Goal: Use online tool/utility: Utilize a website feature to perform a specific function

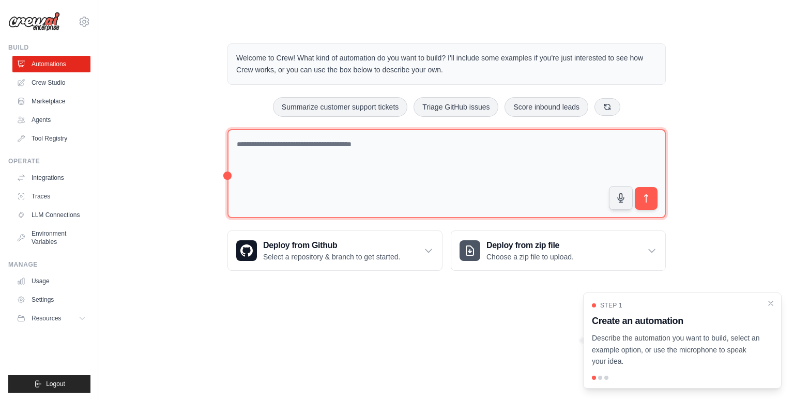
click at [315, 143] on textarea at bounding box center [446, 173] width 438 height 89
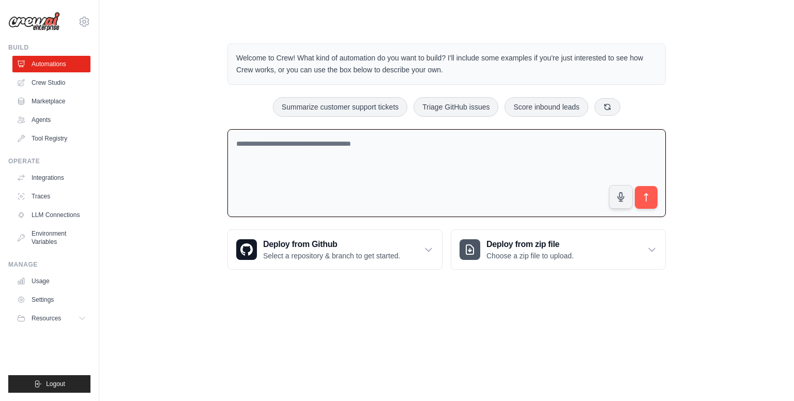
click at [272, 146] on textarea at bounding box center [446, 173] width 438 height 88
paste textarea "**********"
type textarea "**********"
click at [647, 198] on icon "submit" at bounding box center [646, 197] width 11 height 11
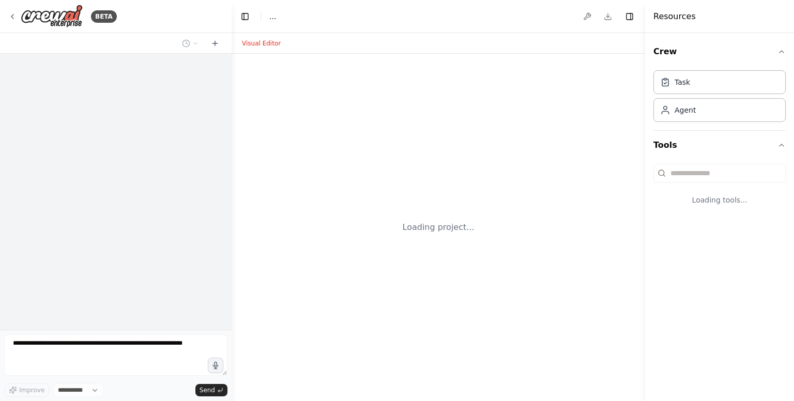
select select "****"
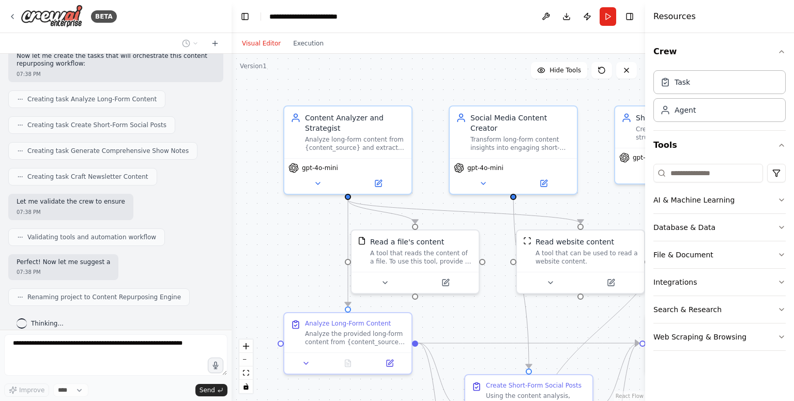
scroll to position [322, 0]
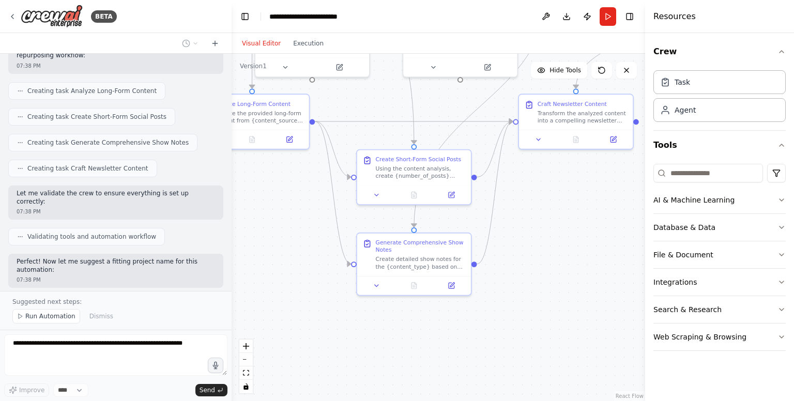
drag, startPoint x: 464, startPoint y: 183, endPoint x: 358, endPoint y: -19, distance: 227.5
click at [358, 0] on html "BETA for long-form creators → short-form posts, show notes, newsletters. 07:37 …" at bounding box center [397, 200] width 794 height 401
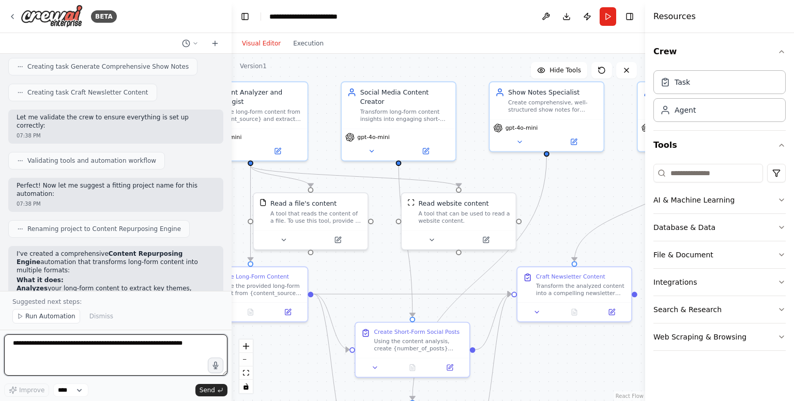
drag, startPoint x: 534, startPoint y: 229, endPoint x: 532, endPoint y: 401, distance: 172.7
click at [532, 401] on html "BETA for long-form creators → short-form posts, show notes, newsletters. 07:37 …" at bounding box center [397, 200] width 794 height 401
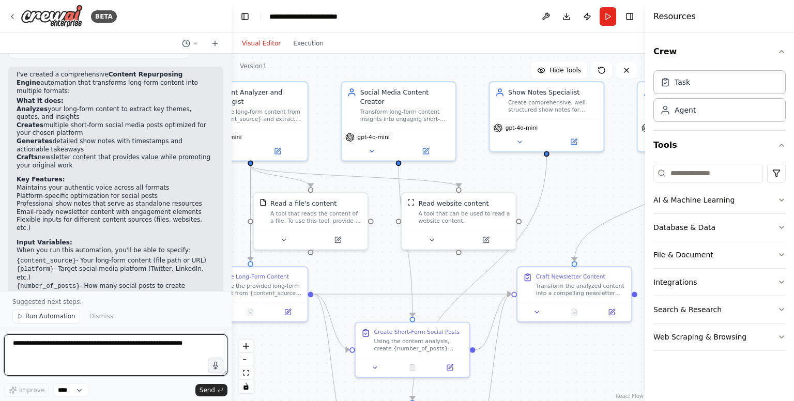
scroll to position [586, 0]
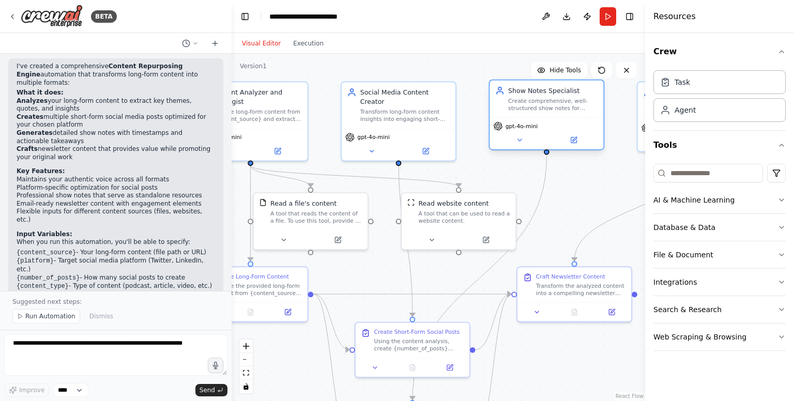
click at [518, 147] on div "gpt-4o-mini" at bounding box center [547, 133] width 114 height 32
click at [516, 143] on icon at bounding box center [519, 139] width 7 height 7
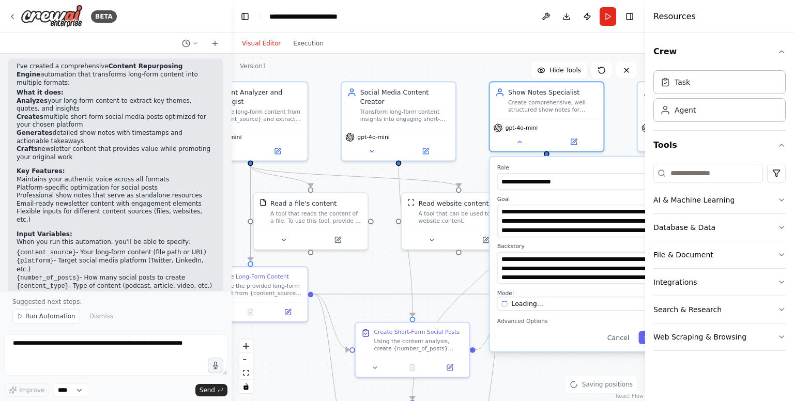
click at [464, 176] on div ".deletable-edge-delete-btn { width: 20px; height: 20px; border: 0px solid #ffff…" at bounding box center [439, 227] width 414 height 347
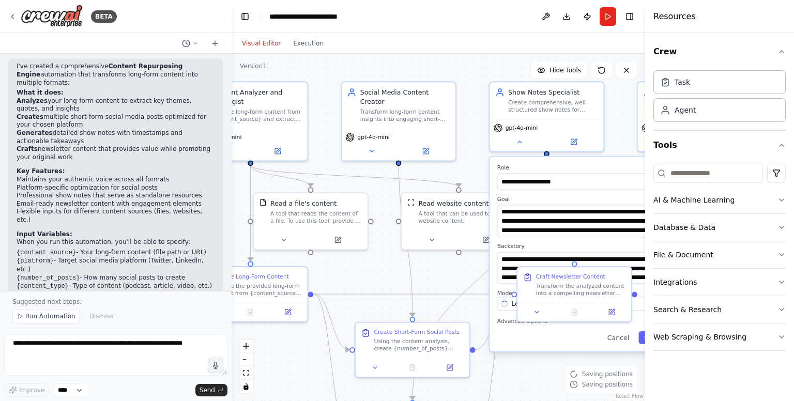
click at [464, 176] on div ".deletable-edge-delete-btn { width: 20px; height: 20px; border: 0px solid #ffff…" at bounding box center [439, 227] width 414 height 347
click at [517, 137] on icon at bounding box center [519, 139] width 7 height 7
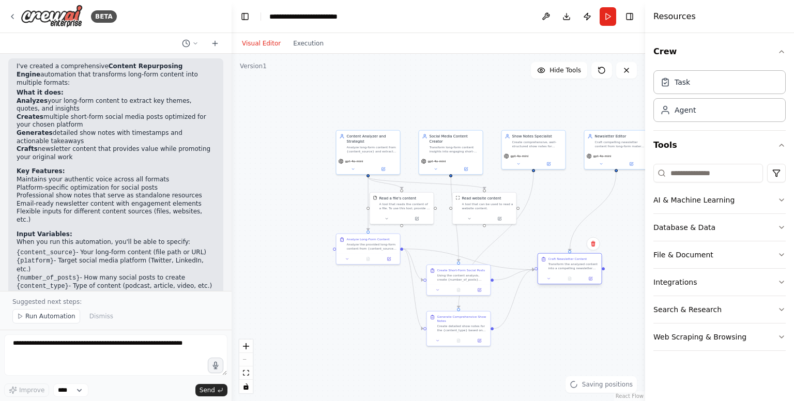
drag, startPoint x: 562, startPoint y: 245, endPoint x: 581, endPoint y: 264, distance: 26.7
click at [581, 264] on div "Transform the analyzed content into a compelling newsletter edition that provid…" at bounding box center [574, 266] width 50 height 8
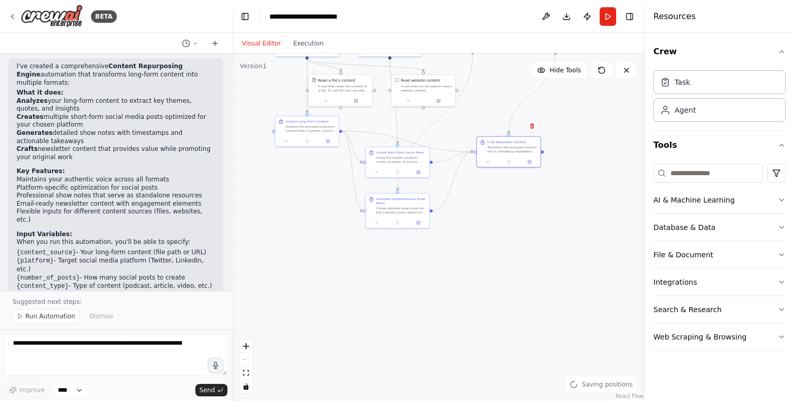
drag, startPoint x: 573, startPoint y: 319, endPoint x: 519, endPoint y: 202, distance: 129.1
click at [519, 202] on div ".deletable-edge-delete-btn { width: 20px; height: 20px; border: 0px solid #ffff…" at bounding box center [439, 227] width 414 height 347
drag, startPoint x: 437, startPoint y: 210, endPoint x: 497, endPoint y: 240, distance: 66.6
click at [497, 240] on div ".deletable-edge-delete-btn { width: 20px; height: 20px; border: 0px solid #ffff…" at bounding box center [439, 227] width 414 height 347
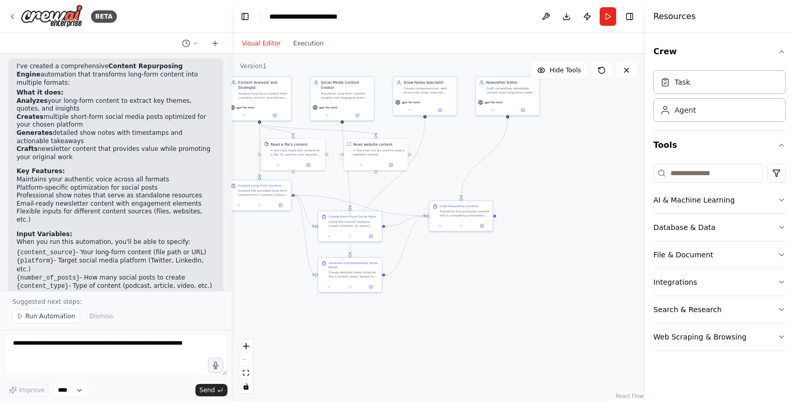
drag, startPoint x: 532, startPoint y: 203, endPoint x: 478, endPoint y: 267, distance: 83.6
click at [478, 267] on div ".deletable-edge-delete-btn { width: 20px; height: 20px; border: 0px solid #ffff…" at bounding box center [439, 227] width 414 height 347
click at [297, 51] on div "Visual Editor Execution" at bounding box center [283, 43] width 94 height 21
click at [611, 23] on button "Run" at bounding box center [608, 16] width 17 height 19
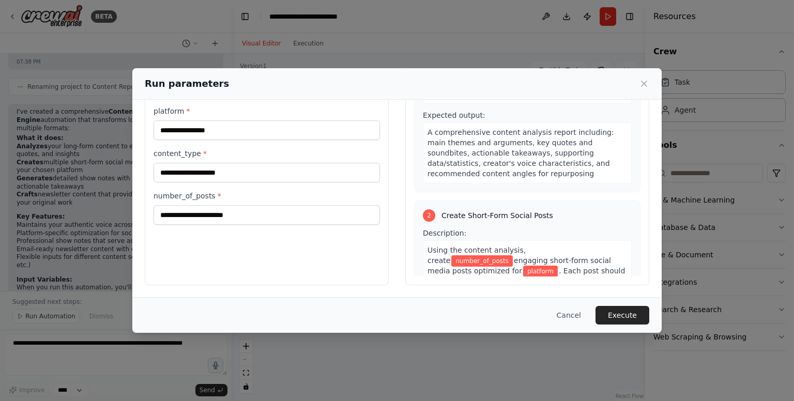
scroll to position [0, 0]
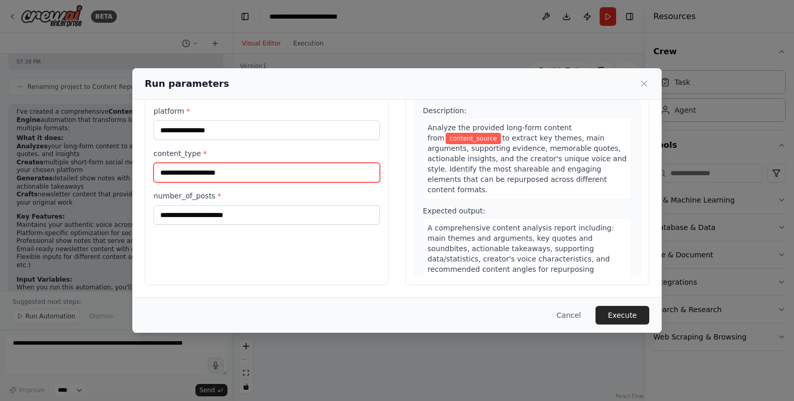
drag, startPoint x: 252, startPoint y: 174, endPoint x: 227, endPoint y: 164, distance: 26.4
click at [227, 164] on input "content_type *" at bounding box center [267, 173] width 226 height 20
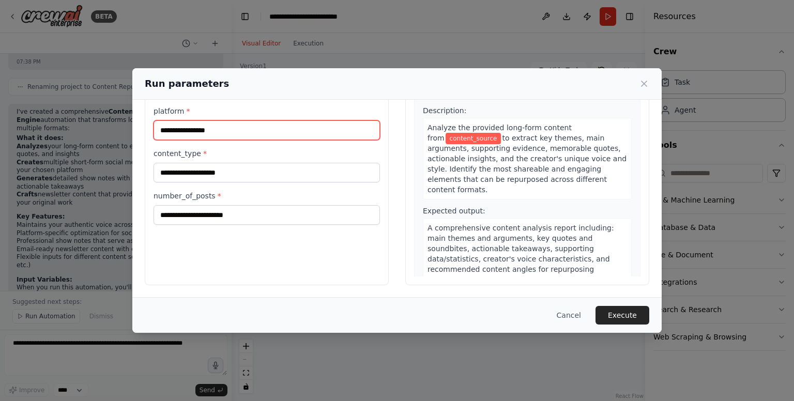
click at [223, 133] on input "platform *" at bounding box center [267, 130] width 226 height 20
type input "*********"
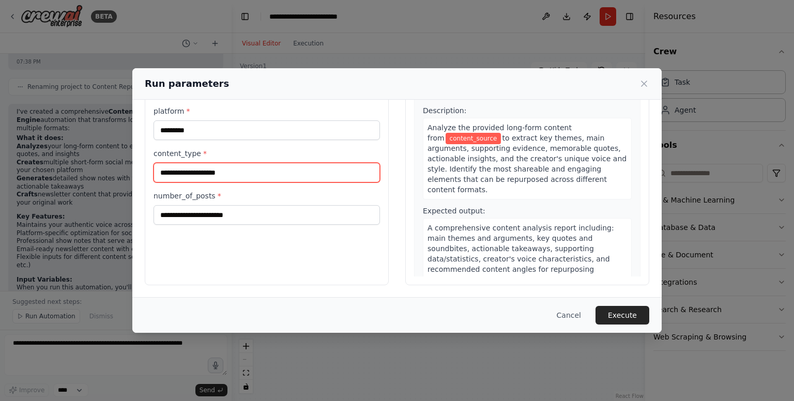
click at [208, 176] on input "content_type *" at bounding box center [267, 173] width 226 height 20
type input "*********"
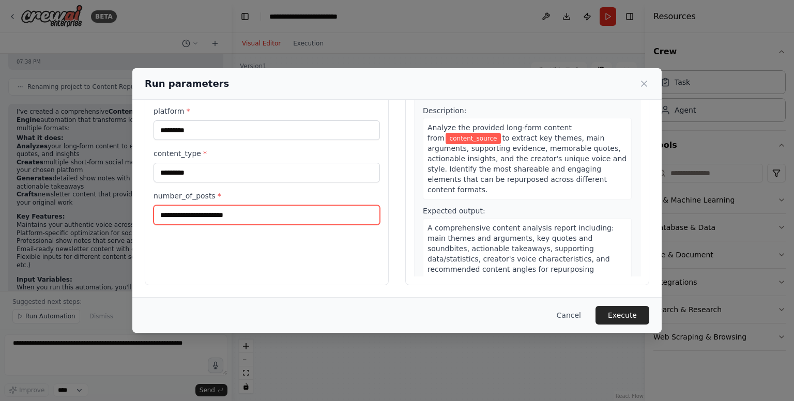
click at [199, 215] on input "number_of_posts *" at bounding box center [267, 215] width 226 height 20
type input "*"
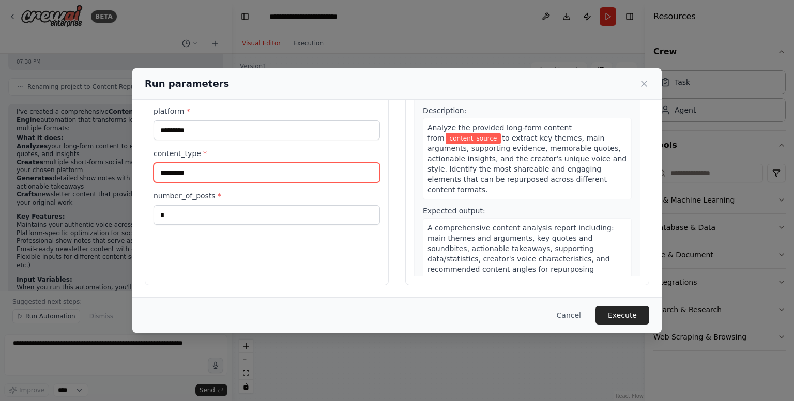
click at [221, 166] on input "*********" at bounding box center [267, 173] width 226 height 20
type input "*"
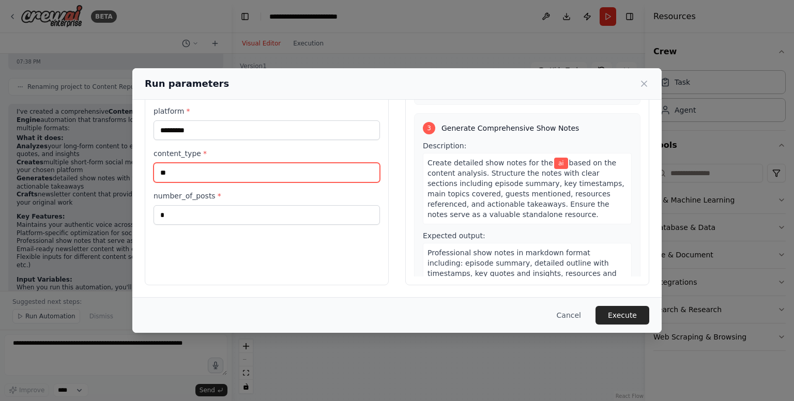
scroll to position [402, 0]
type input "**"
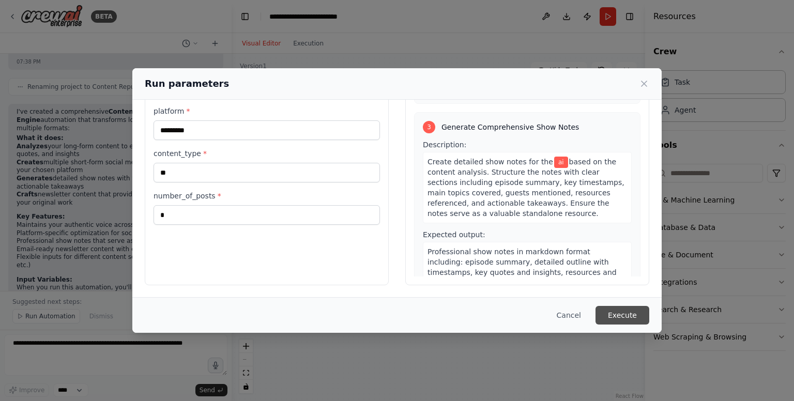
click at [605, 317] on button "Execute" at bounding box center [623, 315] width 54 height 19
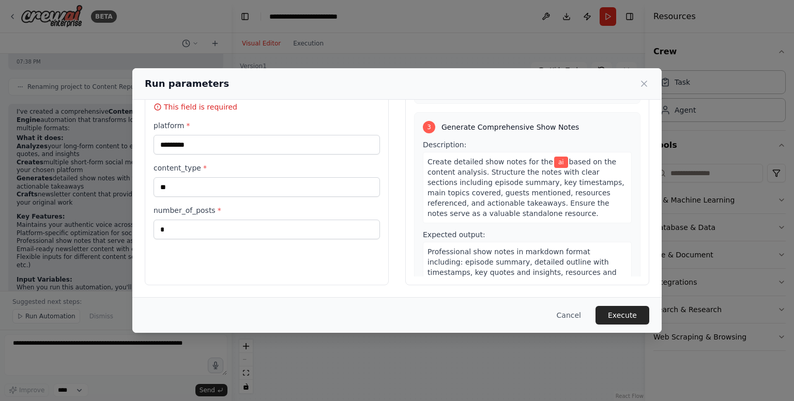
scroll to position [0, 0]
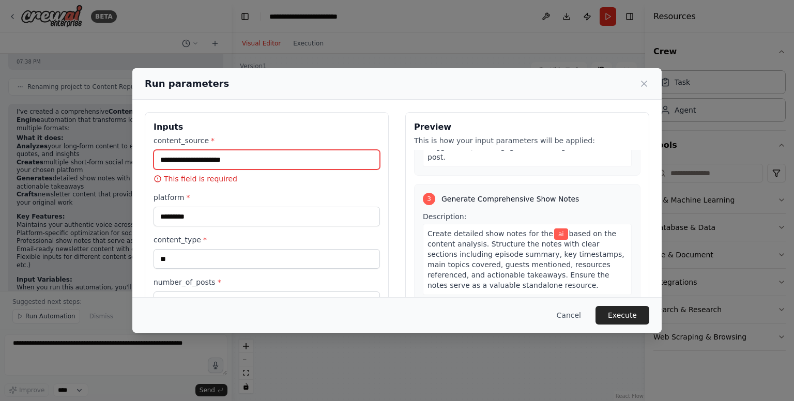
click at [244, 160] on input "content_source *" at bounding box center [267, 160] width 226 height 20
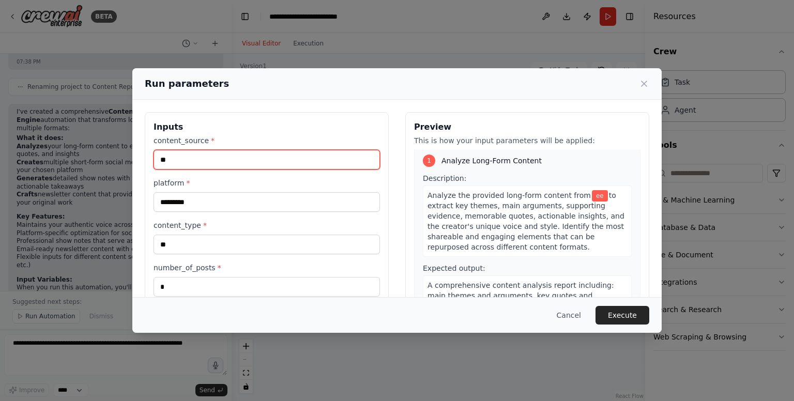
scroll to position [586, 0]
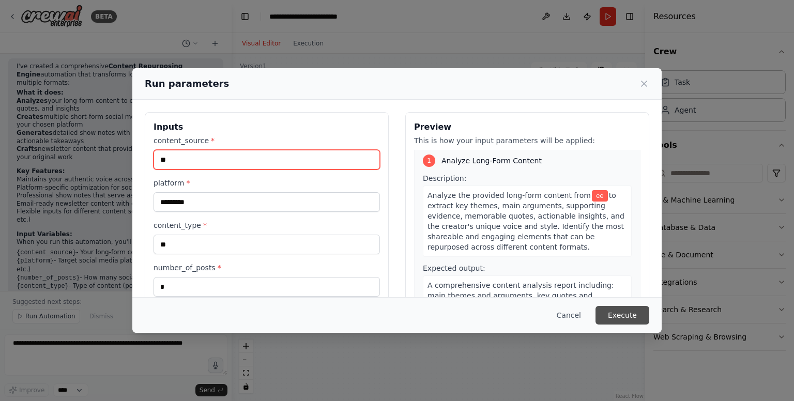
type input "**"
click at [626, 323] on button "Execute" at bounding box center [623, 315] width 54 height 19
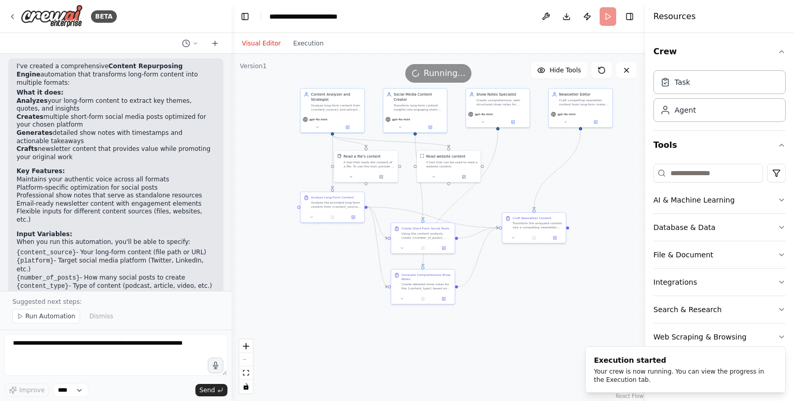
drag, startPoint x: 527, startPoint y: 166, endPoint x: 600, endPoint y: 178, distance: 73.9
click at [600, 178] on div ".deletable-edge-delete-btn { width: 20px; height: 20px; border: 0px solid #ffff…" at bounding box center [439, 227] width 414 height 347
click at [307, 52] on div "Visual Editor Execution" at bounding box center [283, 43] width 94 height 21
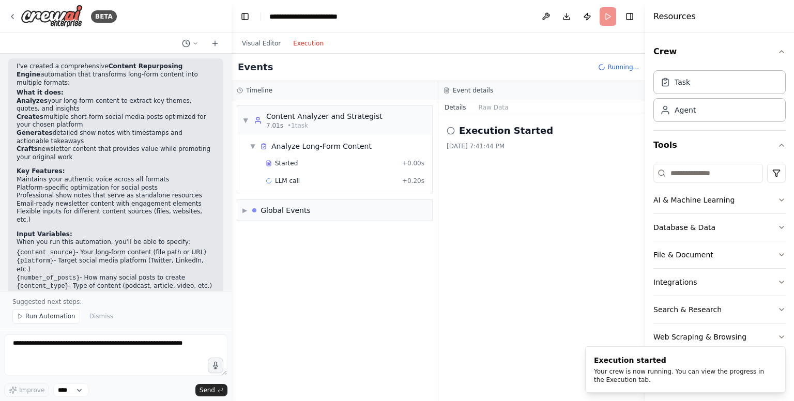
click at [304, 48] on button "Execution" at bounding box center [308, 43] width 43 height 12
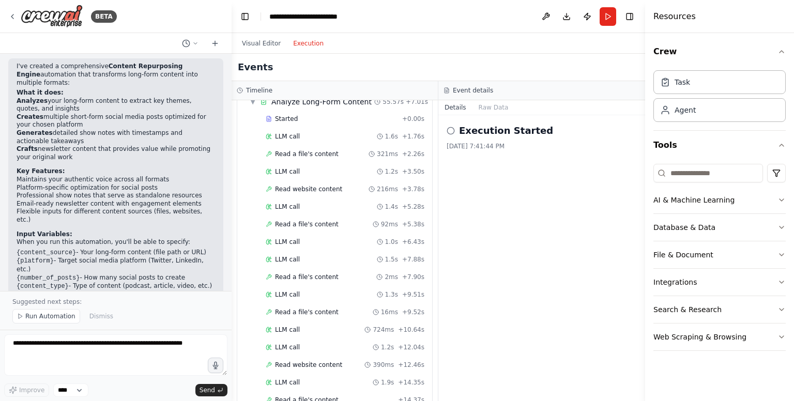
scroll to position [0, 0]
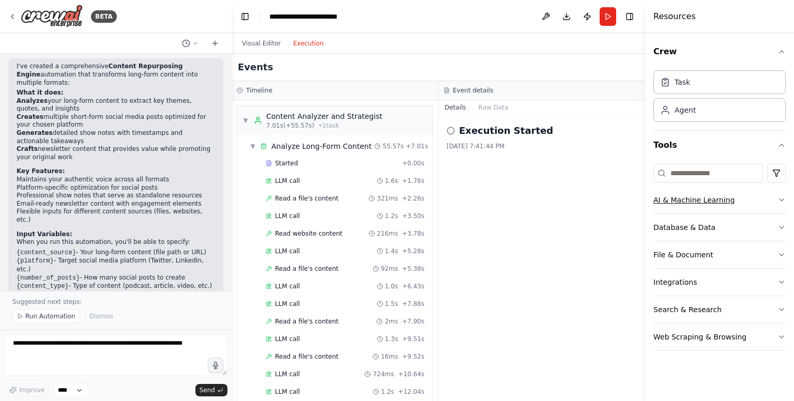
click at [782, 198] on icon "button" at bounding box center [782, 200] width 8 height 8
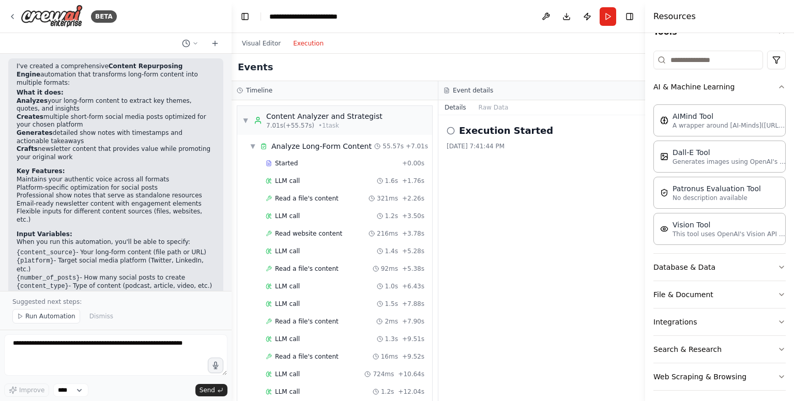
scroll to position [117, 0]
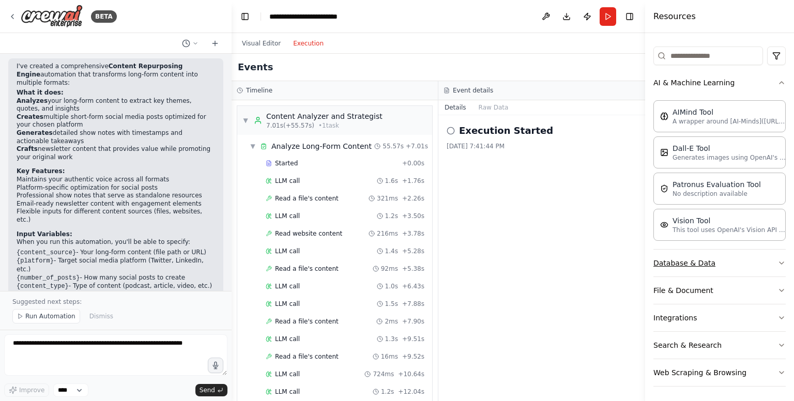
click at [773, 268] on button "Database & Data" at bounding box center [719, 263] width 132 height 27
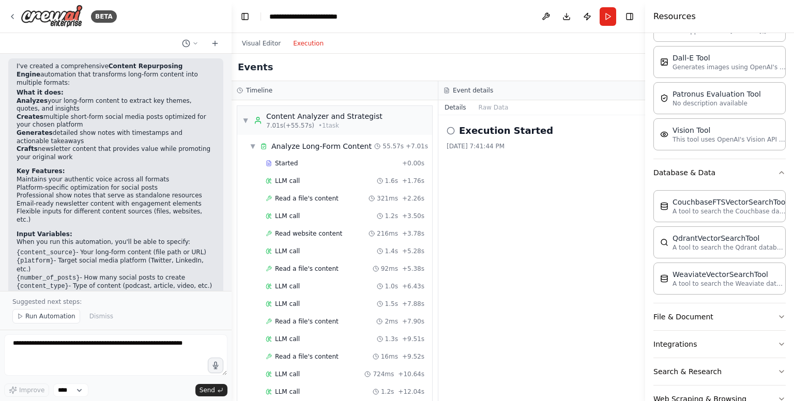
scroll to position [234, 0]
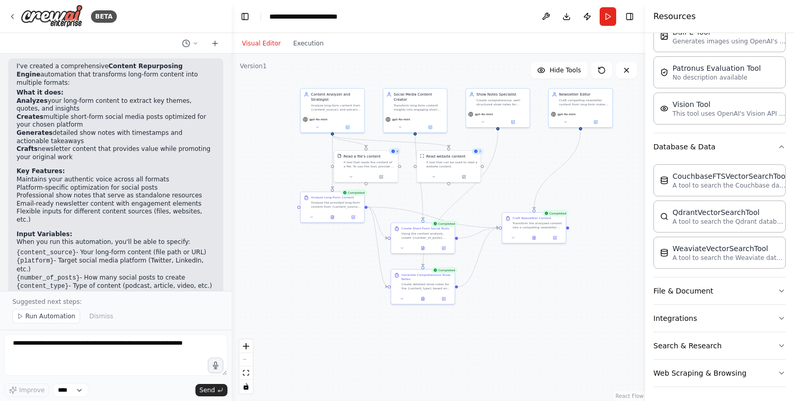
click at [256, 43] on button "Visual Editor" at bounding box center [261, 43] width 51 height 12
drag, startPoint x: 608, startPoint y: 313, endPoint x: 529, endPoint y: 295, distance: 80.6
click at [529, 295] on div "WeaviateVectorSearchTool A tool to search the Weaviate database for relevant in…" at bounding box center [540, 289] width 64 height 21
click at [561, 269] on icon at bounding box center [562, 268] width 4 height 6
click at [533, 271] on button "Confirm" at bounding box center [533, 268] width 37 height 12
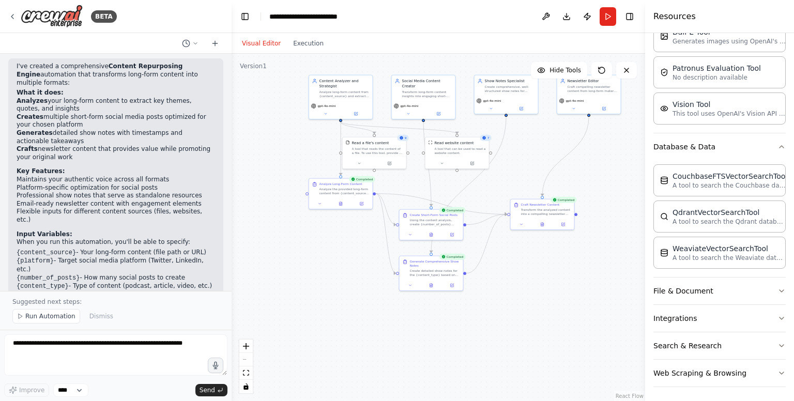
drag, startPoint x: 454, startPoint y: 319, endPoint x: 462, endPoint y: 306, distance: 15.3
click at [462, 306] on div ".deletable-edge-delete-btn { width: 20px; height: 20px; border: 0px solid #ffff…" at bounding box center [439, 227] width 414 height 347
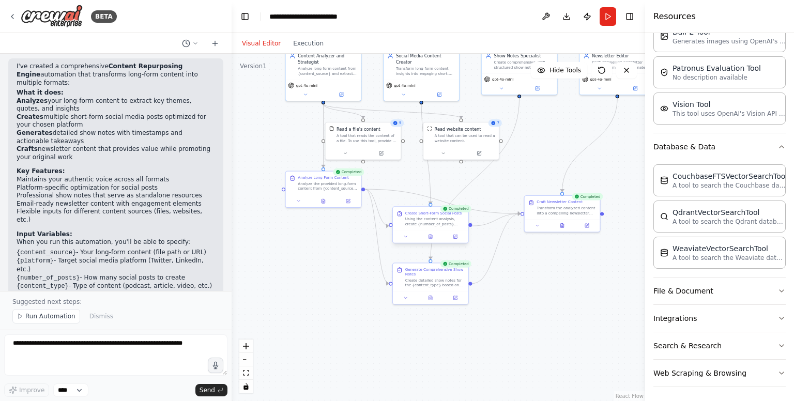
click at [428, 218] on div "Using the content analysis, create {number_of_posts} engaging short-form social…" at bounding box center [434, 222] width 59 height 10
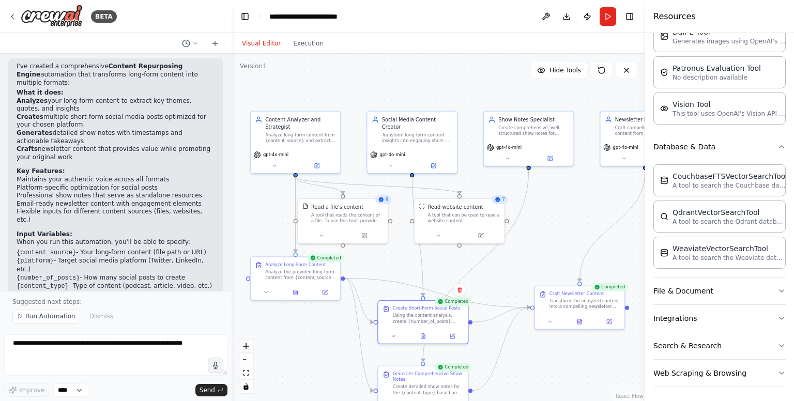
drag, startPoint x: 406, startPoint y: 174, endPoint x: 399, endPoint y: 263, distance: 89.2
click at [399, 263] on div ".deletable-edge-delete-btn { width: 20px; height: 20px; border: 0px solid #ffff…" at bounding box center [439, 227] width 414 height 347
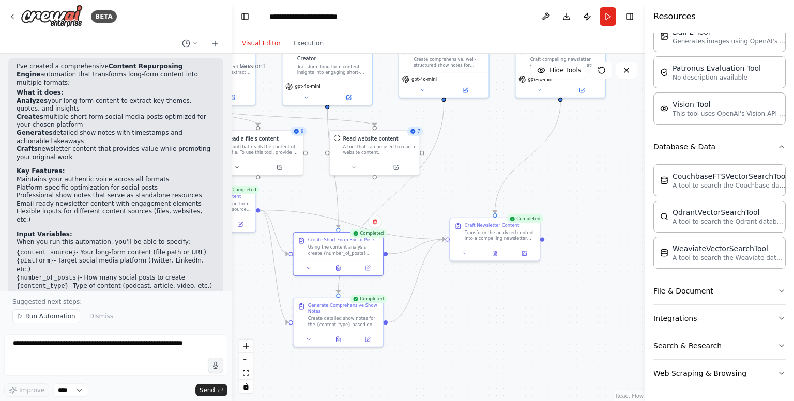
drag, startPoint x: 577, startPoint y: 201, endPoint x: 492, endPoint y: 133, distance: 108.8
click at [492, 133] on div ".deletable-edge-delete-btn { width: 20px; height: 20px; border: 0px solid #ffff…" at bounding box center [439, 227] width 414 height 347
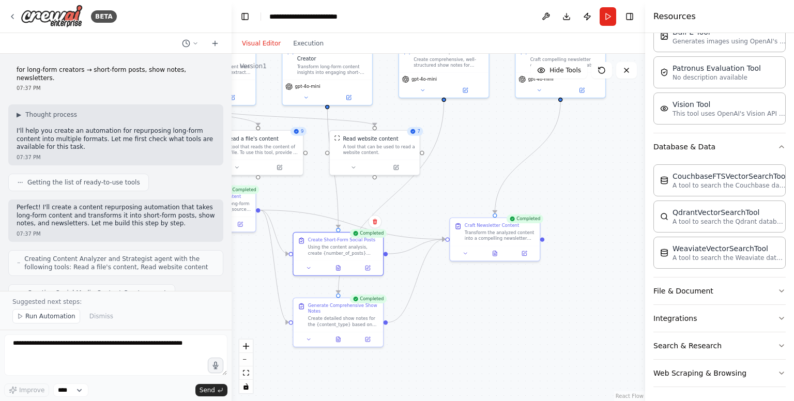
scroll to position [586, 0]
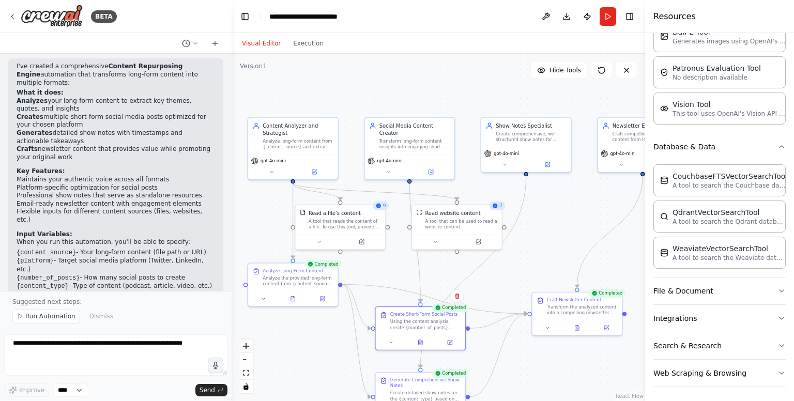
drag, startPoint x: 482, startPoint y: 164, endPoint x: 562, endPoint y: 238, distance: 109.0
click at [562, 238] on div ".deletable-edge-delete-btn { width: 20px; height: 20px; border: 0px solid #ffff…" at bounding box center [439, 227] width 414 height 347
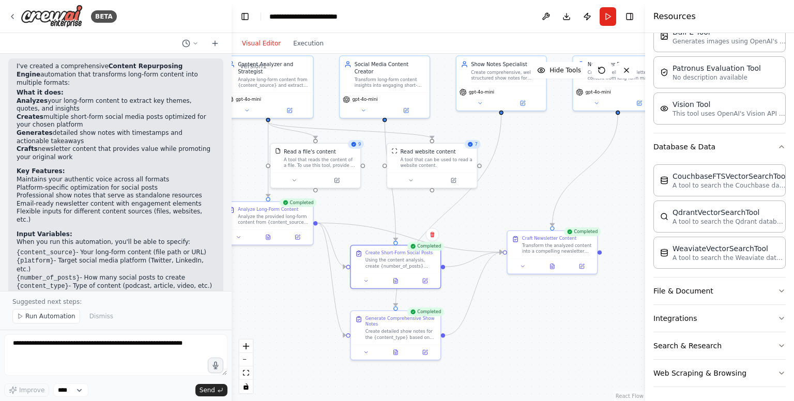
drag, startPoint x: 426, startPoint y: 98, endPoint x: 417, endPoint y: 31, distance: 67.8
click at [417, 31] on main "**********" at bounding box center [439, 200] width 414 height 401
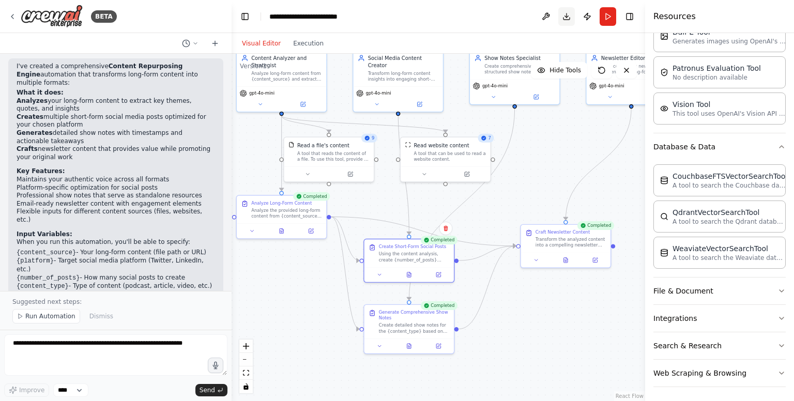
click at [567, 21] on button "Download" at bounding box center [566, 16] width 17 height 19
click at [14, 18] on icon at bounding box center [12, 16] width 8 height 8
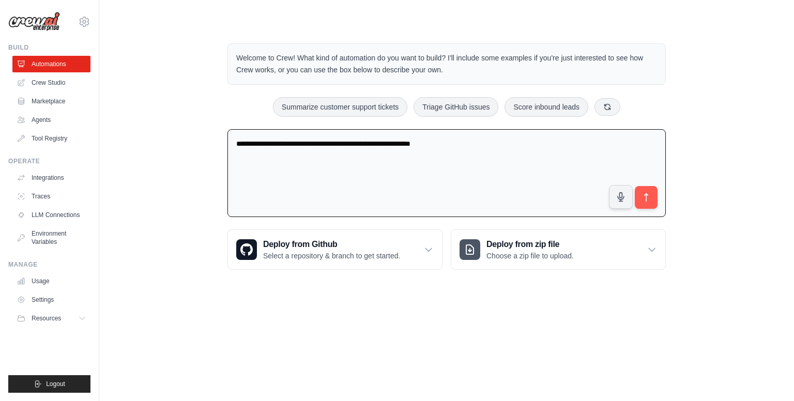
drag, startPoint x: 478, startPoint y: 142, endPoint x: 221, endPoint y: 133, distance: 256.6
click at [221, 133] on div "**********" at bounding box center [446, 157] width 463 height 260
click at [62, 214] on link "LLM Connections" at bounding box center [52, 215] width 78 height 17
